Goal: Information Seeking & Learning: Learn about a topic

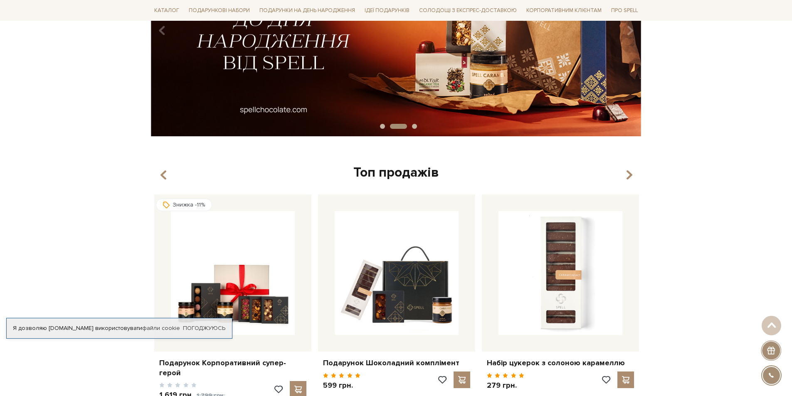
scroll to position [250, 0]
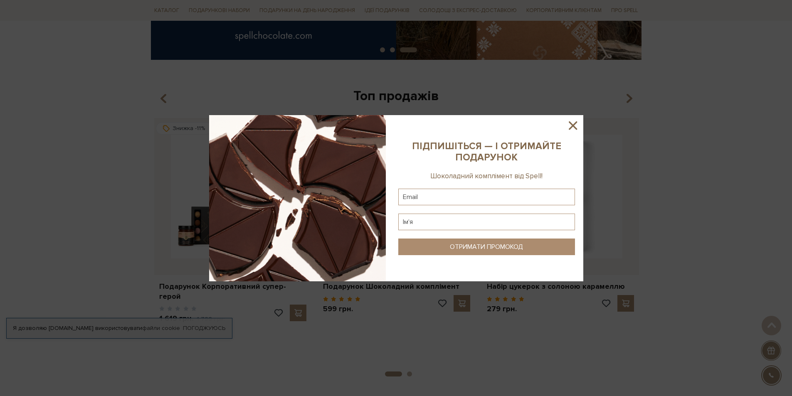
click at [578, 122] on icon at bounding box center [573, 126] width 14 height 14
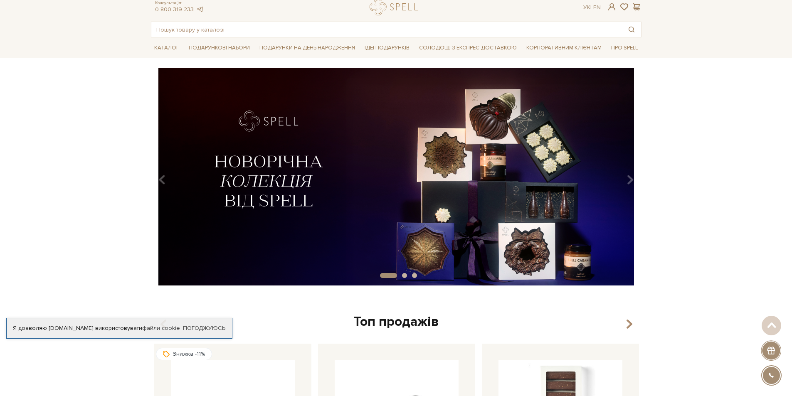
scroll to position [0, 0]
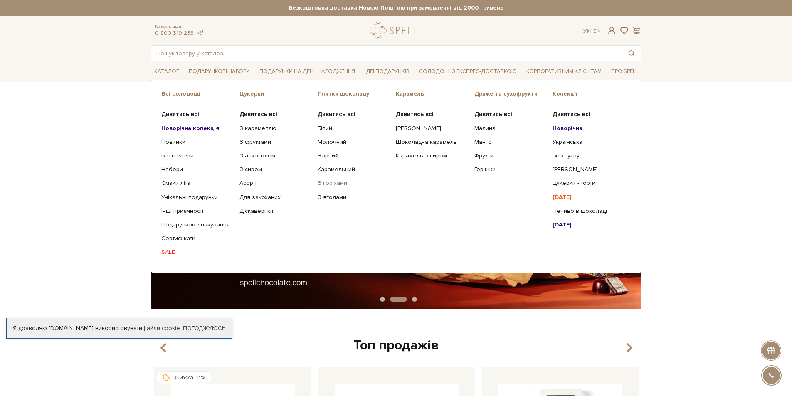
click at [332, 183] on link "З горіхами" at bounding box center [354, 183] width 72 height 7
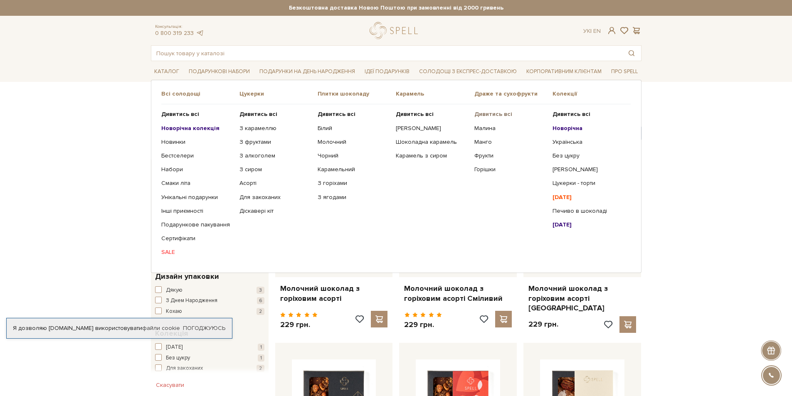
click at [493, 114] on b "Дивитись всі" at bounding box center [493, 114] width 38 height 7
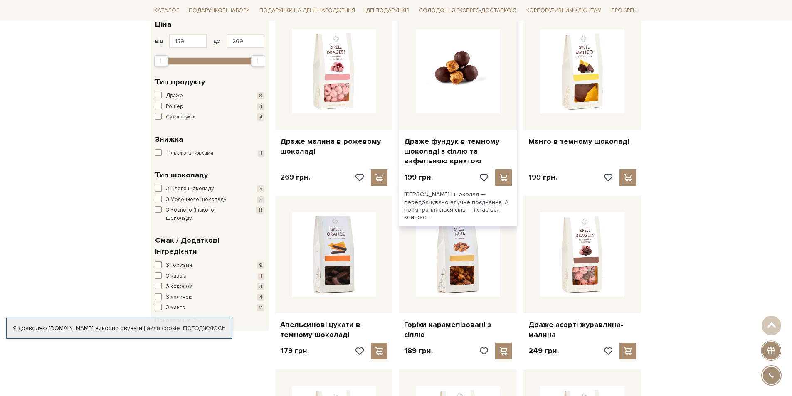
scroll to position [166, 0]
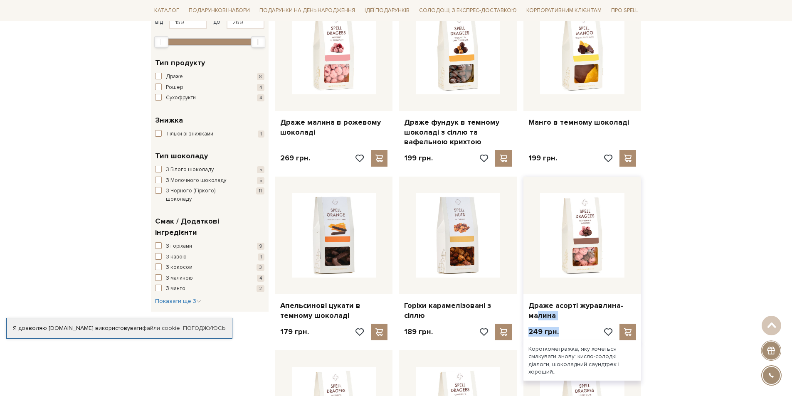
drag, startPoint x: 585, startPoint y: 325, endPoint x: 527, endPoint y: 309, distance: 60.3
click at [527, 309] on div "Драже асорті журавлина-малина 249 грн." at bounding box center [583, 260] width 118 height 167
copy div "Драже асорті журавлина-малина 249 грн."
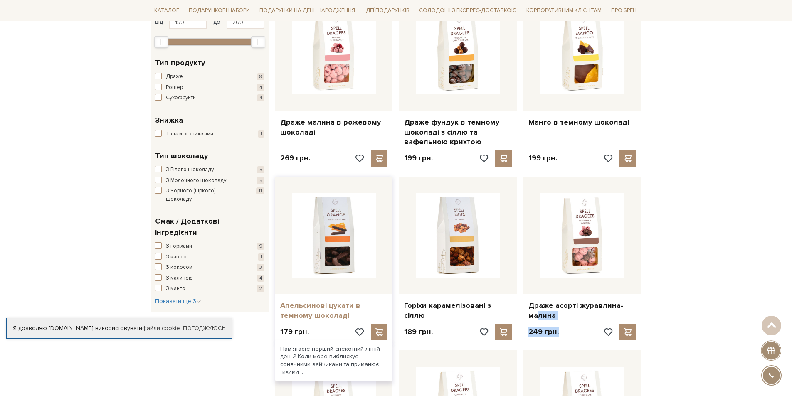
click at [294, 304] on link "Апельсинові цукати в темному шоколаді" at bounding box center [334, 311] width 108 height 20
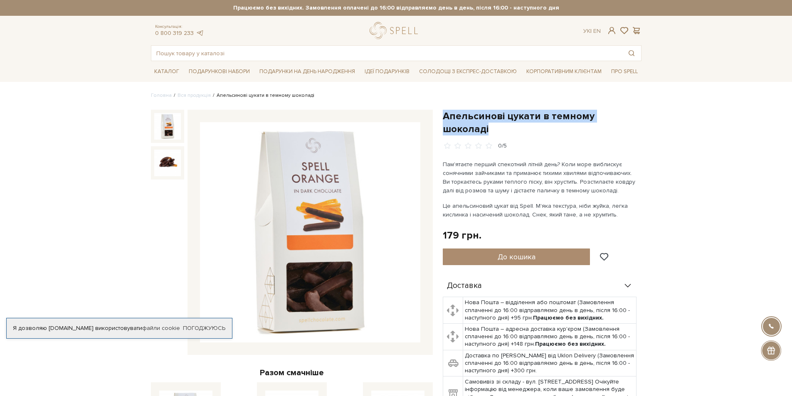
drag, startPoint x: 641, startPoint y: 114, endPoint x: 438, endPoint y: 119, distance: 203.0
copy h1 "Апельсинові цукати в темному шоколаді"
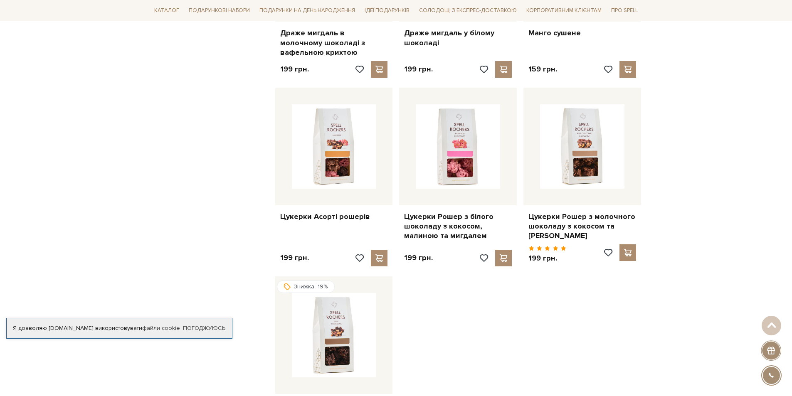
scroll to position [872, 0]
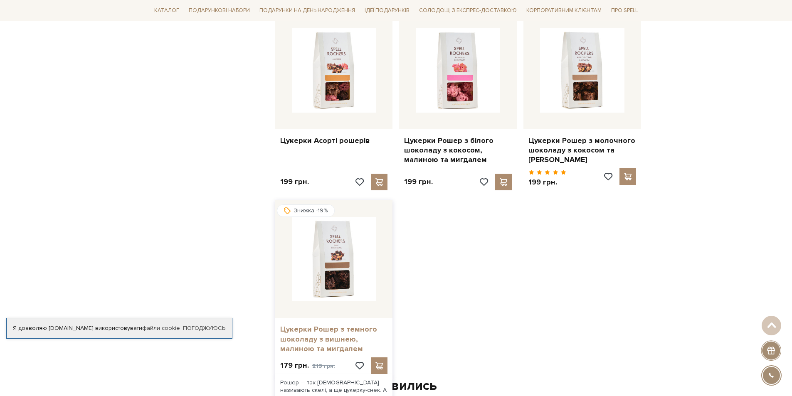
click at [311, 338] on link "Цукерки Рошер з темного шоколаду з вишнею, малиною та мигдалем" at bounding box center [334, 339] width 108 height 29
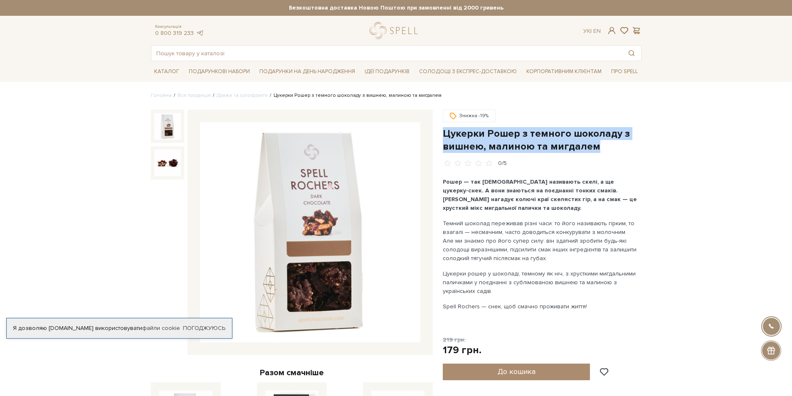
drag, startPoint x: 537, startPoint y: 151, endPoint x: 444, endPoint y: 138, distance: 94.0
click at [444, 138] on h1 "Цукерки Рошер з темного шоколаду з вишнею, малиною та мигдалем" at bounding box center [542, 140] width 199 height 26
copy h1 "Цукерки Рошер з темного шоколаду з вишнею, малиною та мигдалем"
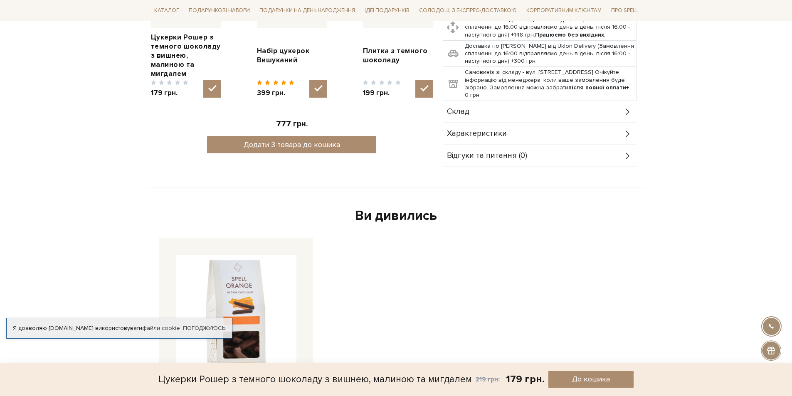
scroll to position [416, 0]
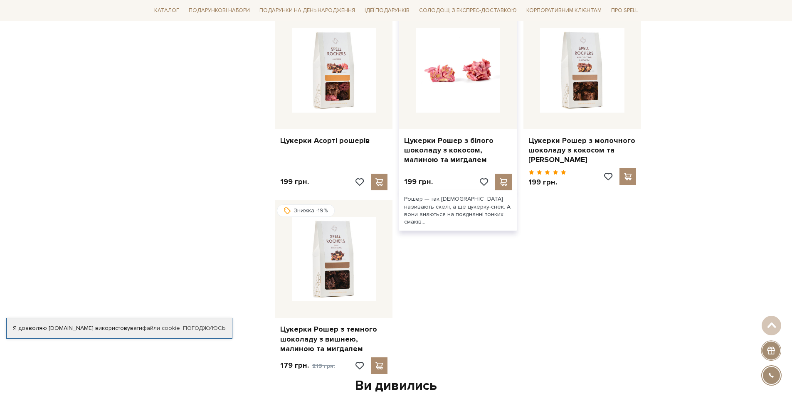
click at [449, 69] on img at bounding box center [458, 70] width 84 height 84
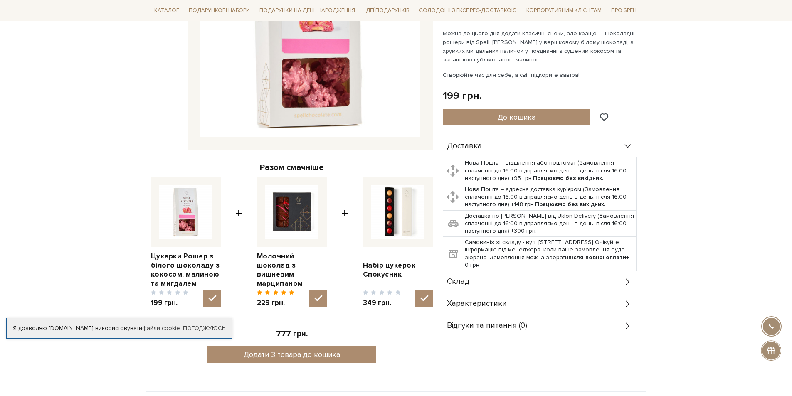
scroll to position [250, 0]
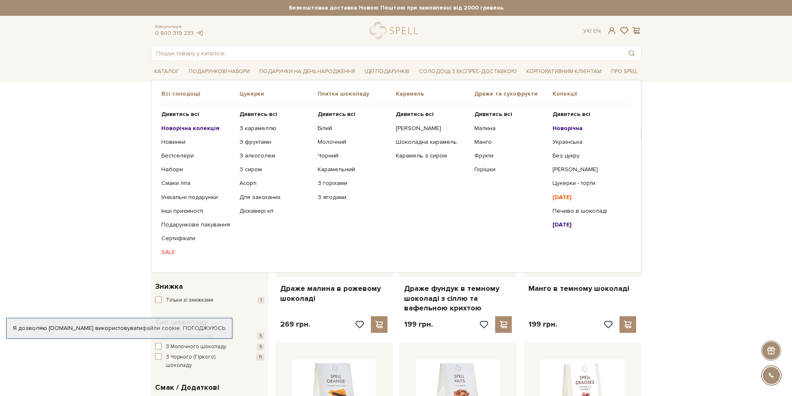
click at [170, 252] on link "SALE" at bounding box center [197, 252] width 72 height 7
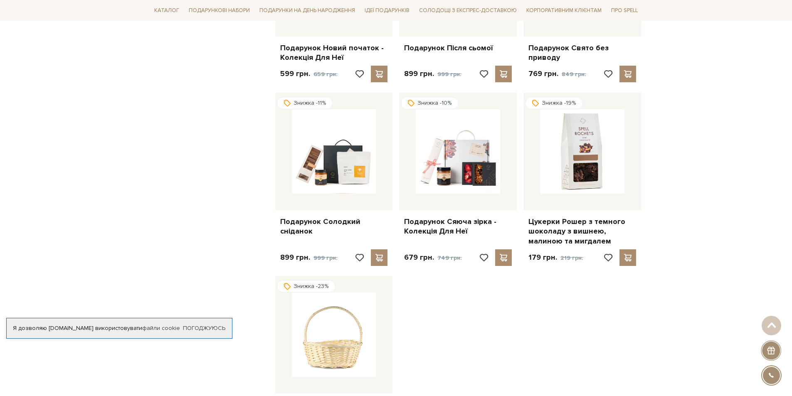
scroll to position [665, 0]
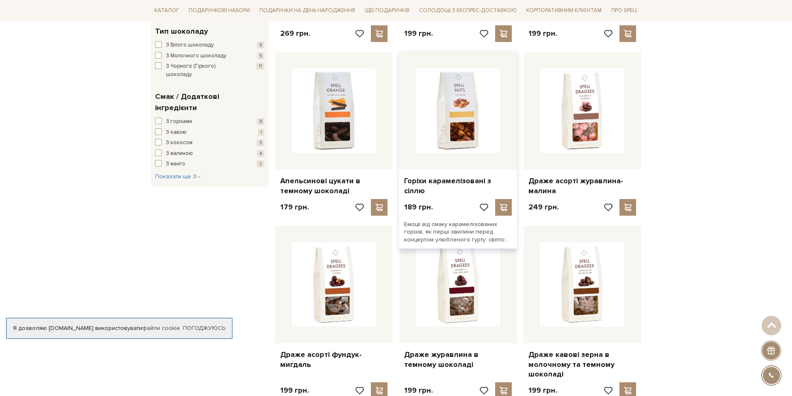
scroll to position [333, 0]
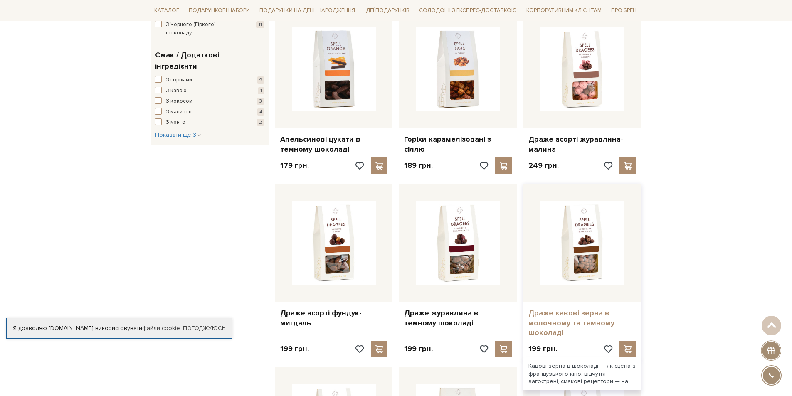
click at [569, 319] on link "Драже кавові зерна в молочному та темному шоколаді" at bounding box center [583, 323] width 108 height 29
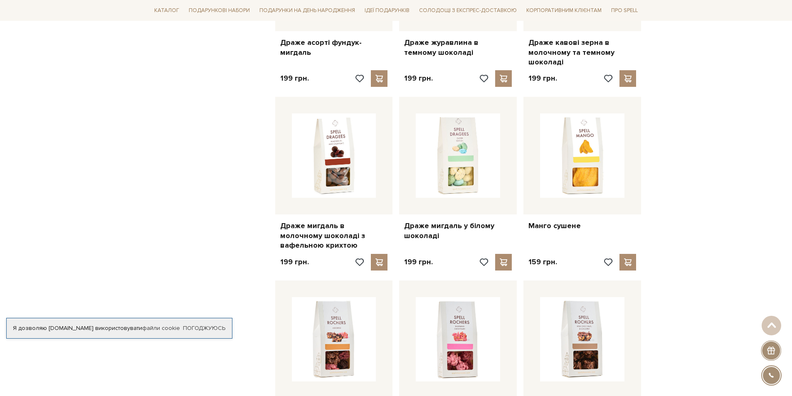
scroll to position [624, 0]
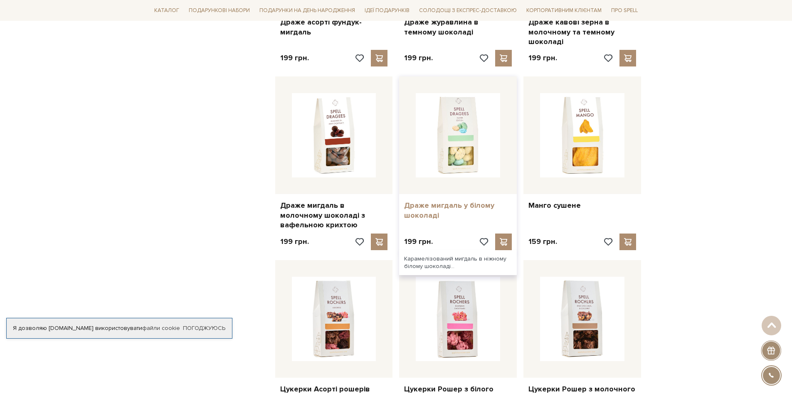
click at [415, 218] on link "Драже мигдаль у білому шоколаді" at bounding box center [458, 211] width 108 height 20
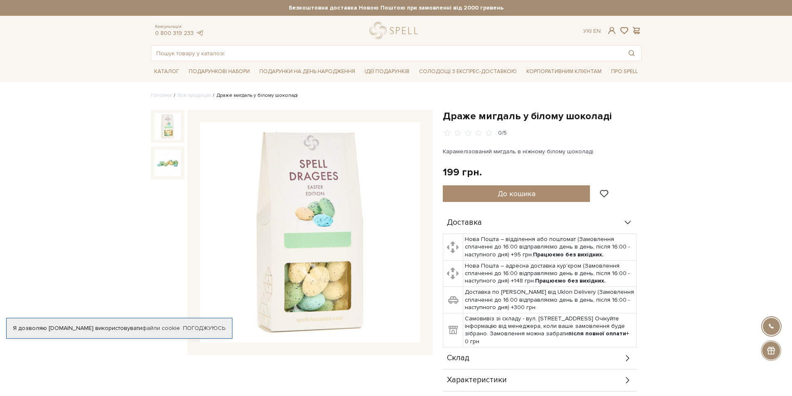
click at [315, 174] on img at bounding box center [310, 232] width 220 height 220
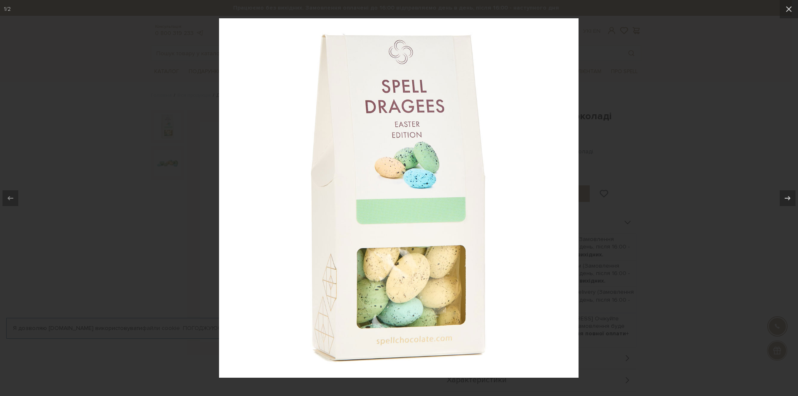
drag, startPoint x: 640, startPoint y: 122, endPoint x: 636, endPoint y: 110, distance: 12.1
click at [637, 115] on div at bounding box center [399, 198] width 798 height 396
click at [589, 139] on div at bounding box center [399, 198] width 798 height 396
drag, startPoint x: 789, startPoint y: 10, endPoint x: 565, endPoint y: 121, distance: 250.5
click at [788, 10] on icon at bounding box center [789, 9] width 6 height 6
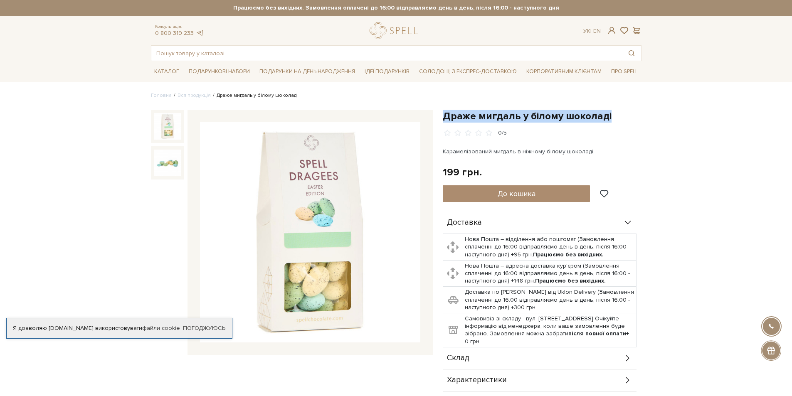
drag, startPoint x: 578, startPoint y: 113, endPoint x: 445, endPoint y: 116, distance: 133.1
click at [445, 116] on h1 "Драже мигдаль у білому шоколаді" at bounding box center [542, 116] width 199 height 13
copy h1 "Драже мигдаль у білому шоколаді"
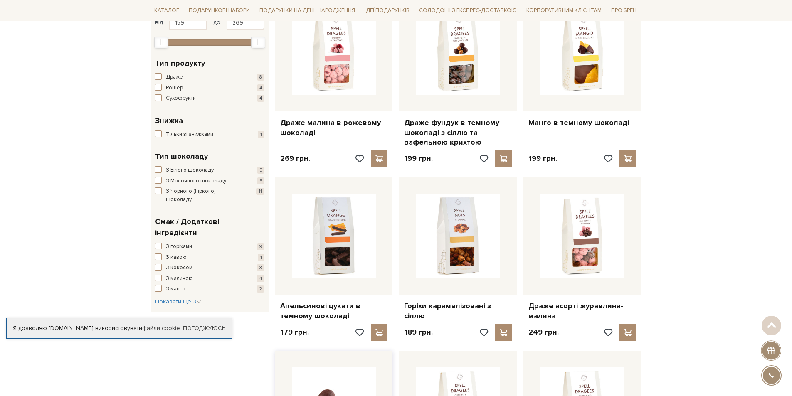
scroll to position [166, 0]
